Goal: Obtain resource: Download file/media

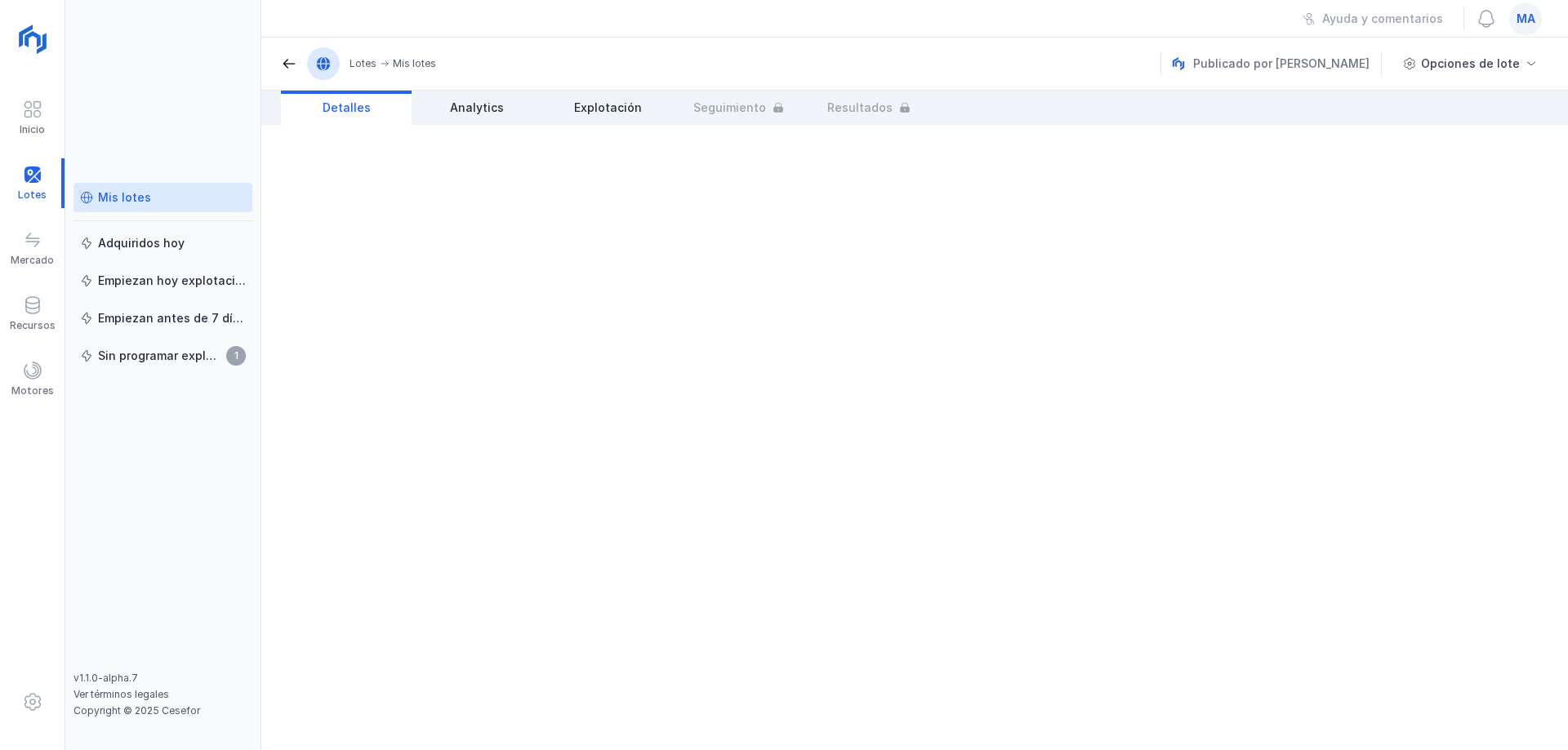
click at [120, 188] on link "Mis lotes" at bounding box center [163, 198] width 178 height 30
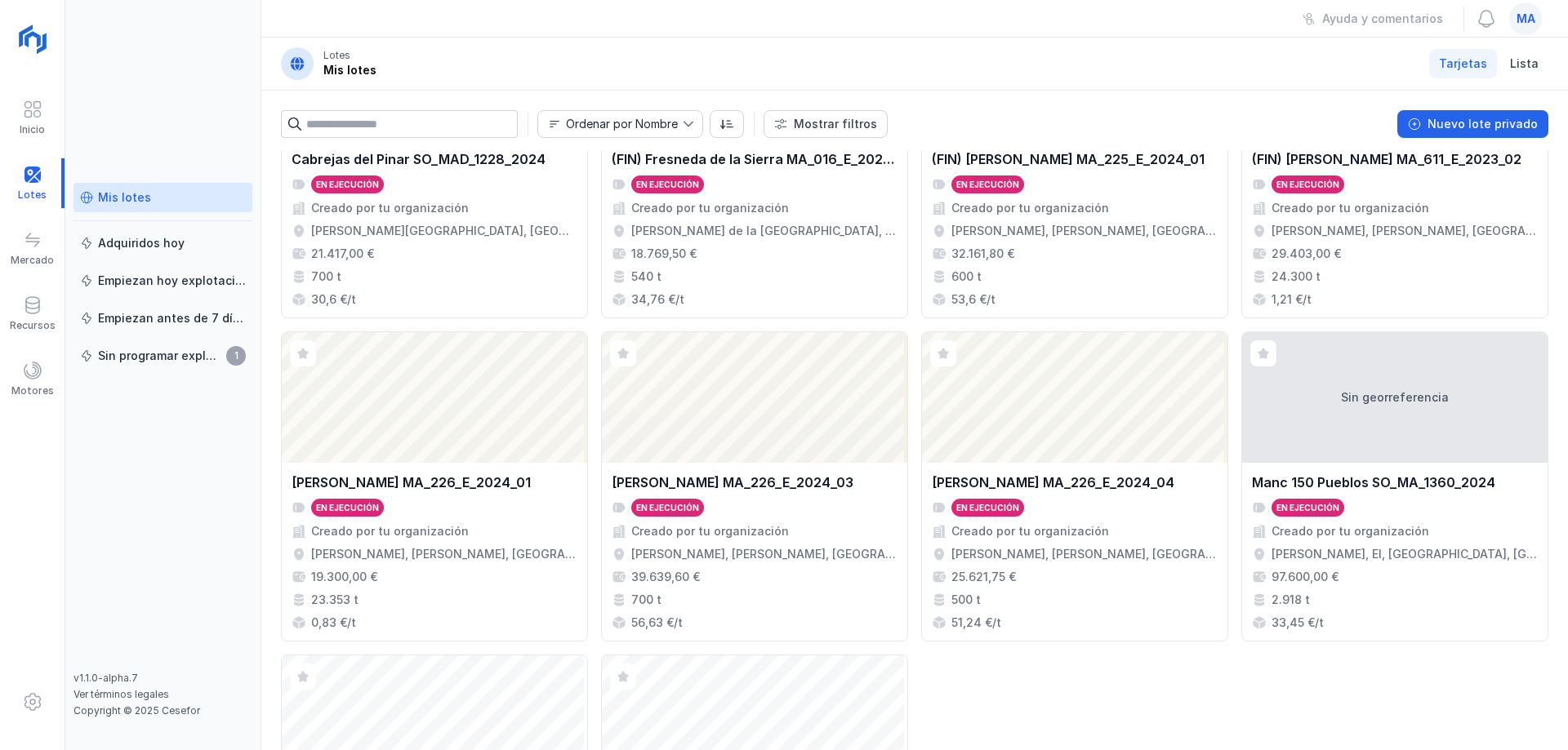
scroll to position [432, 0]
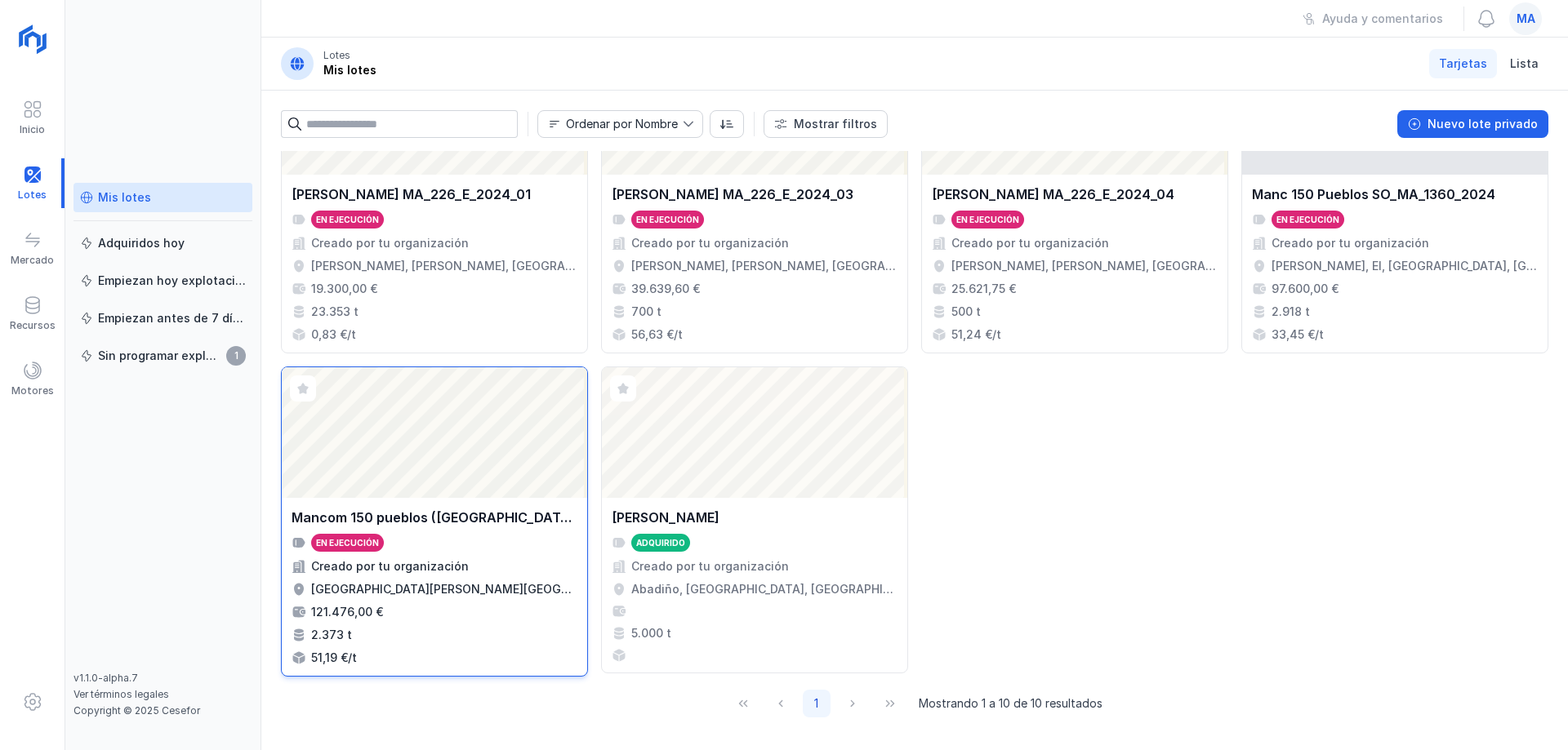
click at [452, 518] on div "Mancom 150 pueblos ([GEOGRAPHIC_DATA]) SO_MAD_1186_2024" at bounding box center [434, 518] width 286 height 19
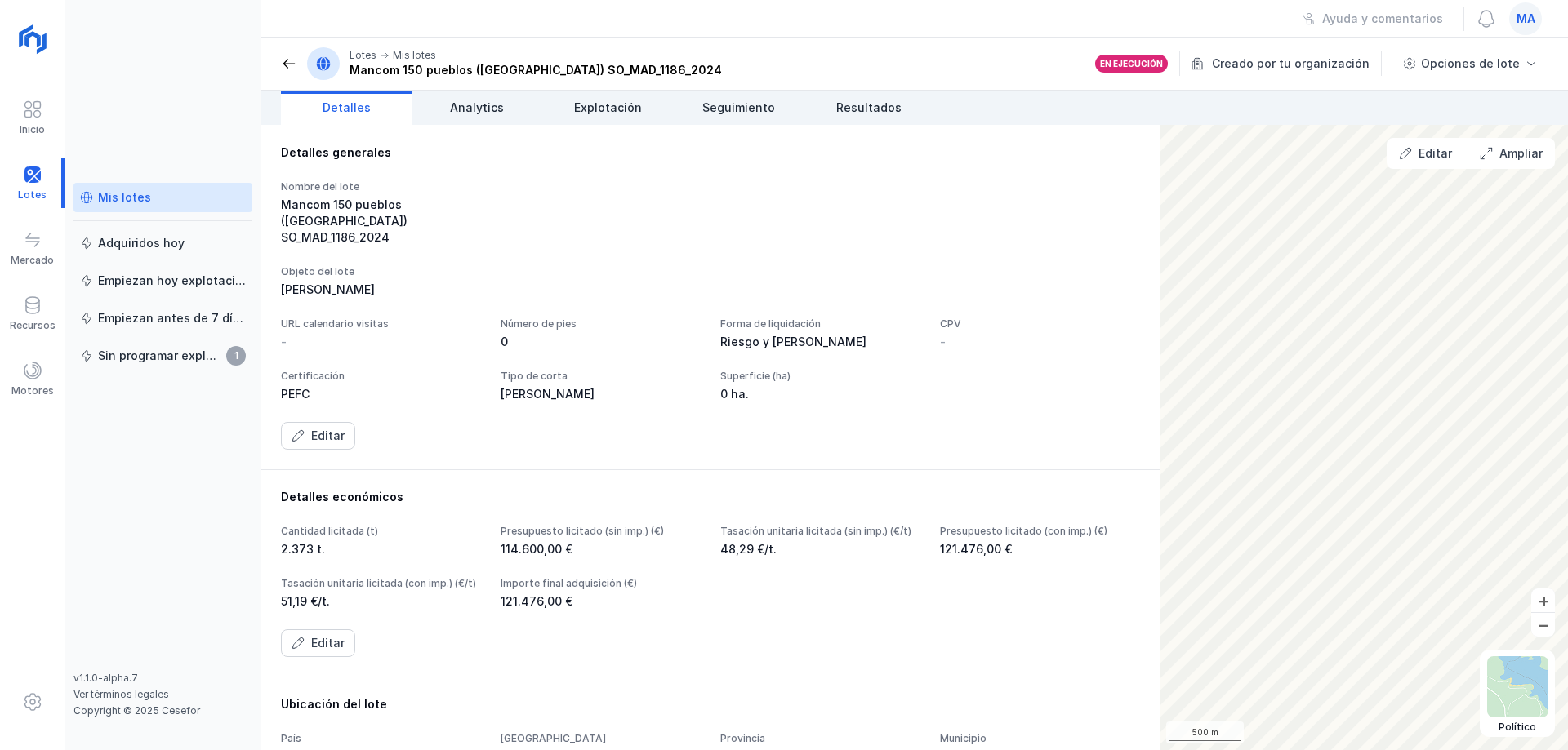
click at [1004, 450] on div "Editar" at bounding box center [711, 435] width 859 height 28
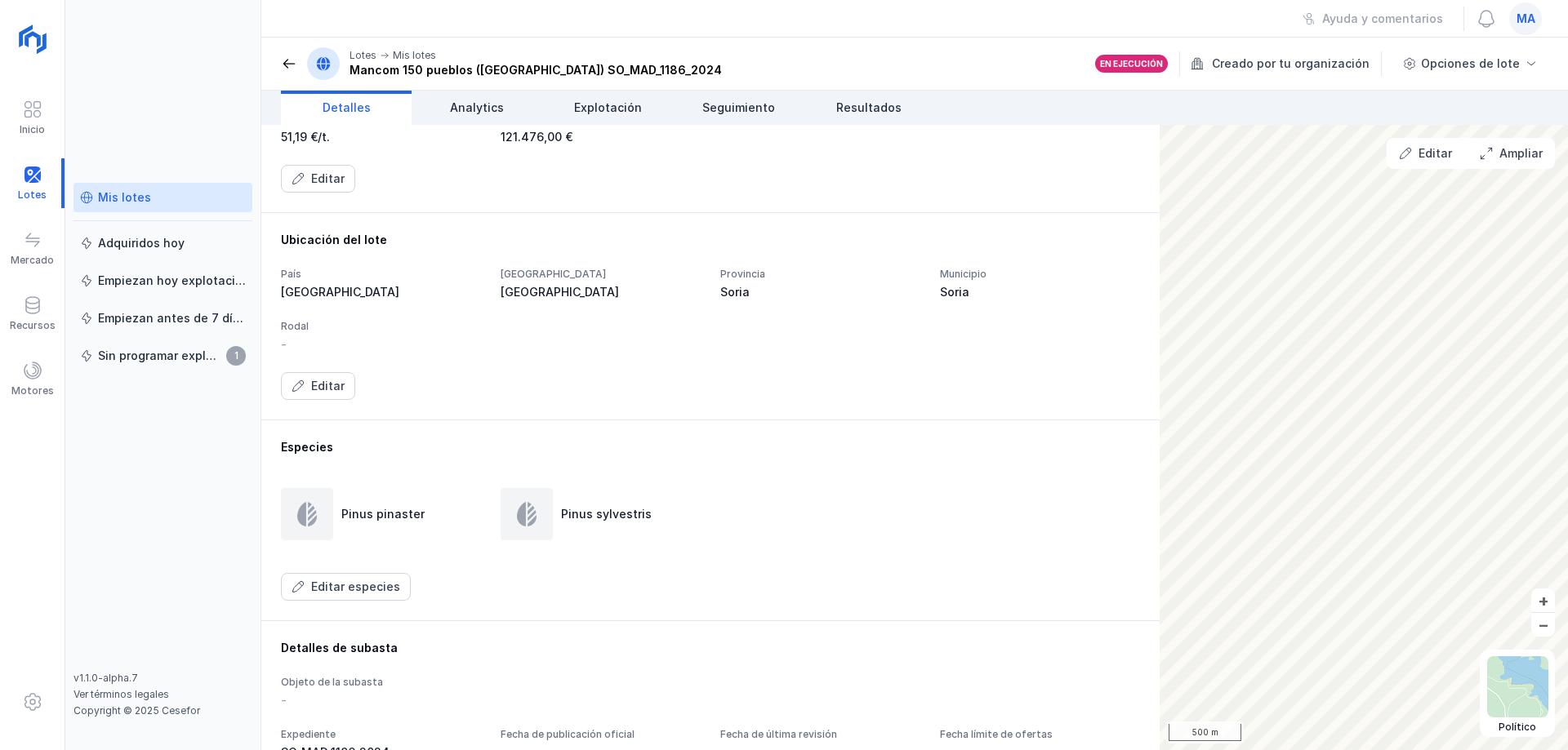
scroll to position [297, 0]
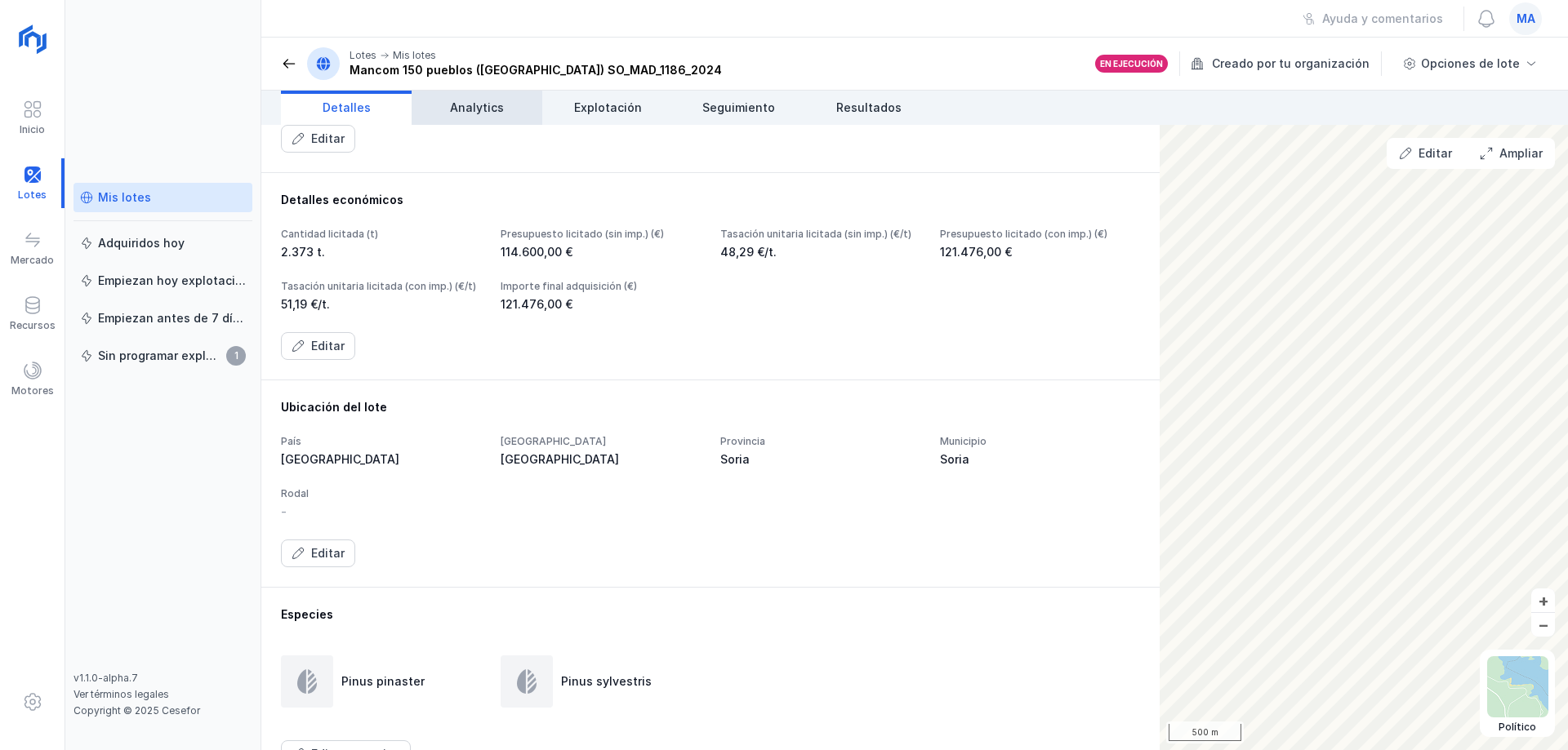
click at [482, 118] on link "Analytics" at bounding box center [477, 107] width 130 height 35
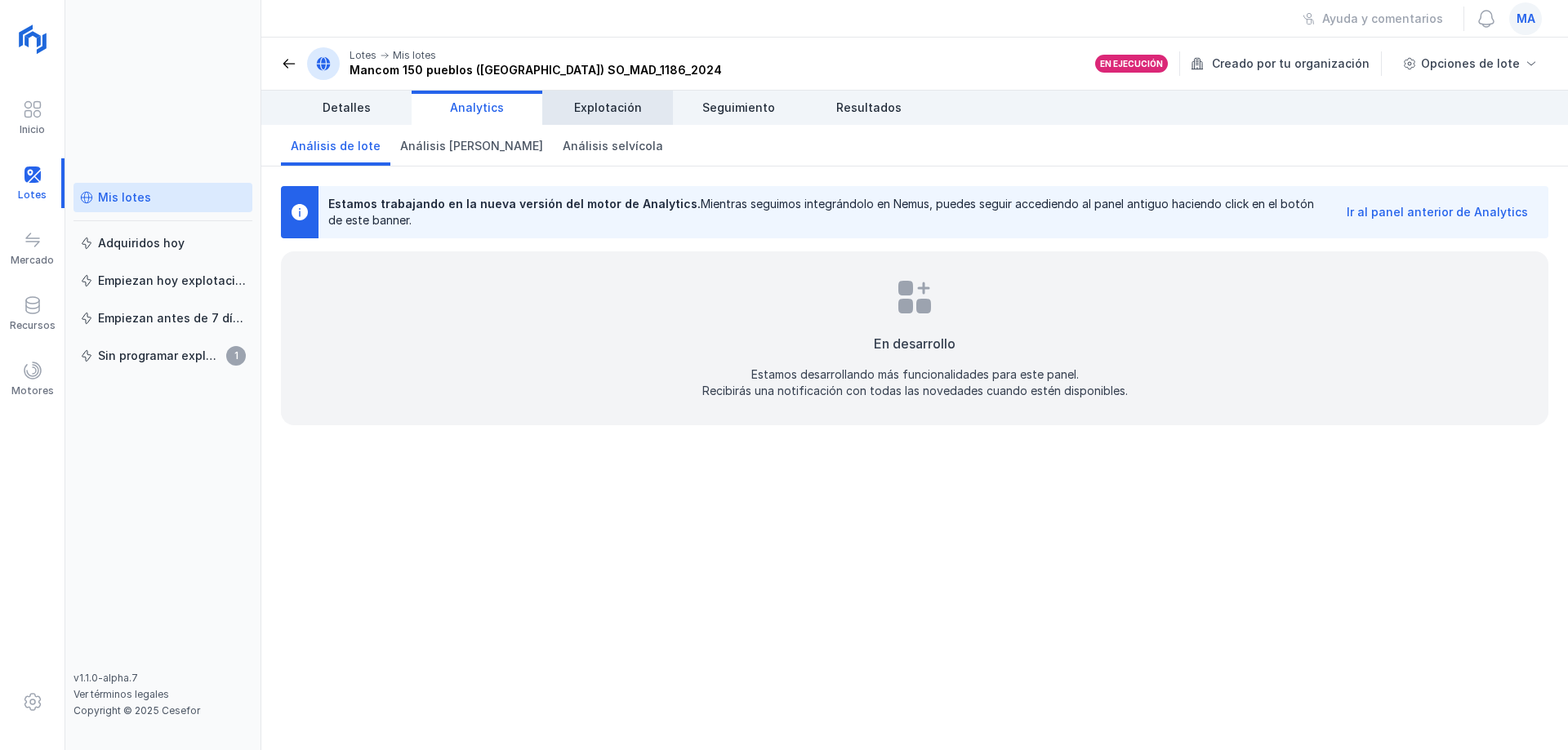
click at [613, 118] on link "Explotación" at bounding box center [607, 107] width 130 height 35
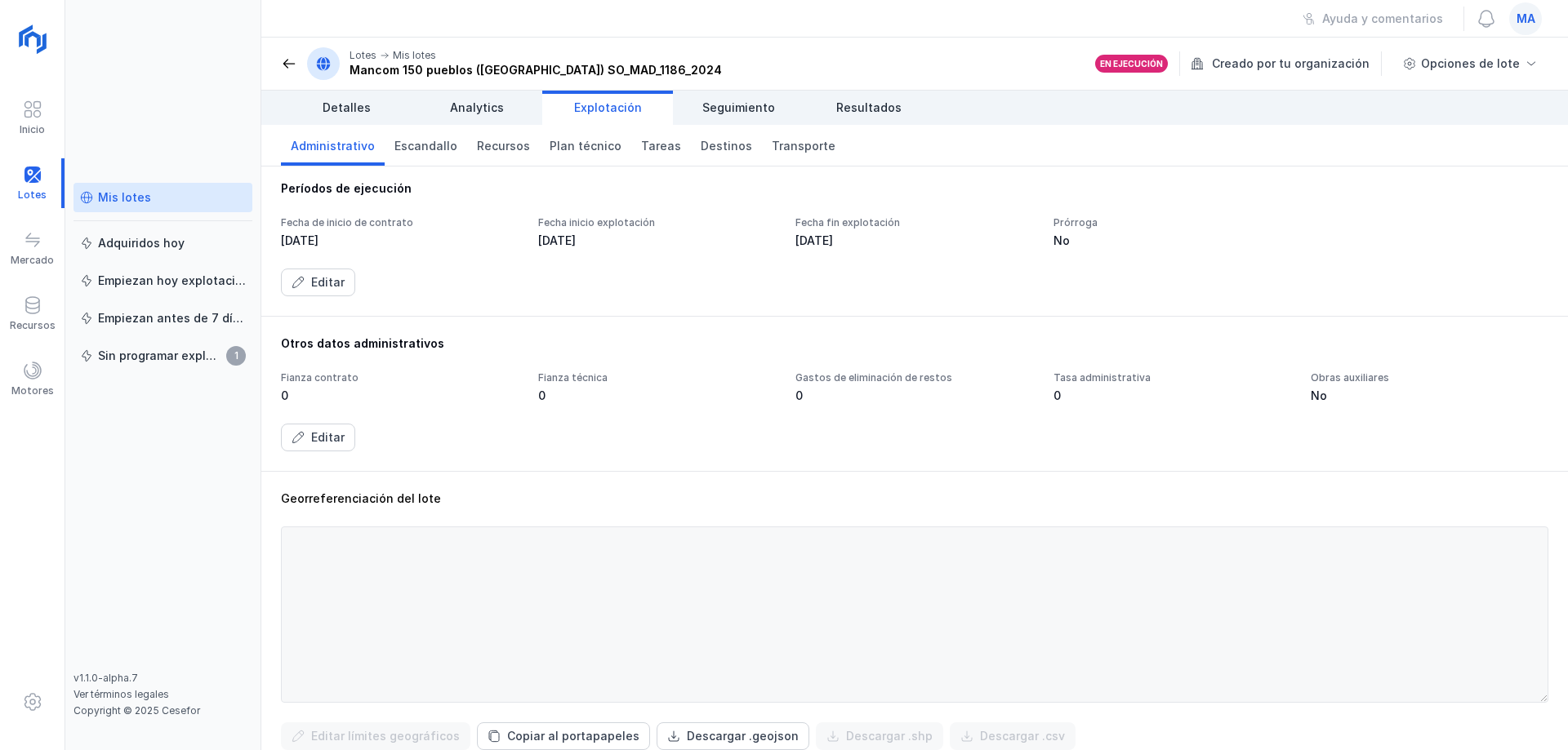
scroll to position [430, 0]
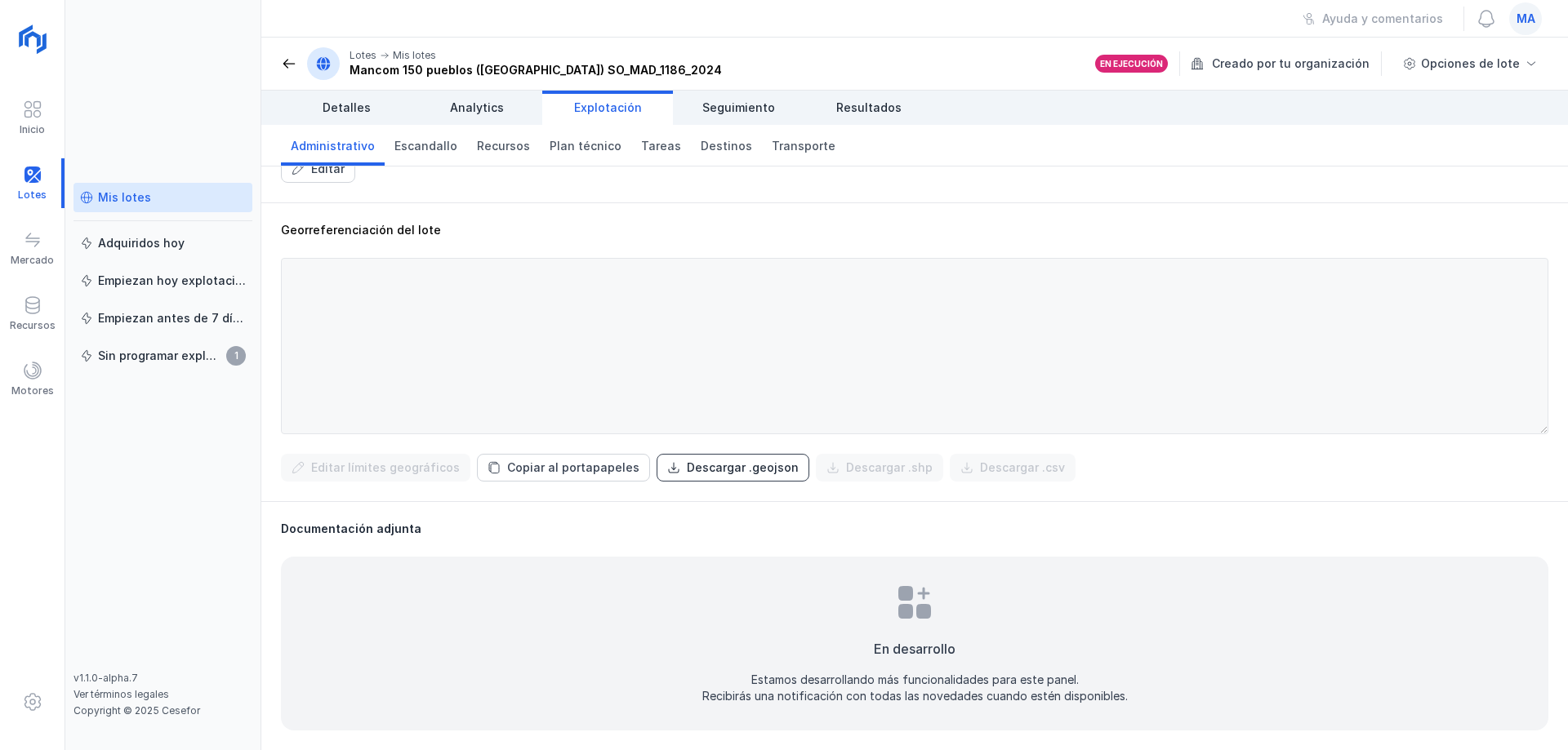
click at [723, 474] on div "Descargar .geojson" at bounding box center [742, 467] width 112 height 16
